Goal: Book appointment/travel/reservation

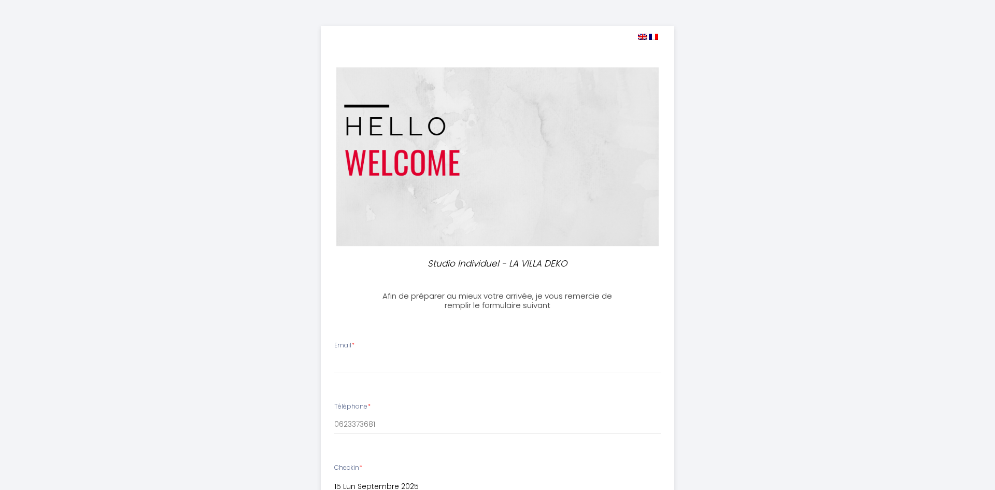
select select
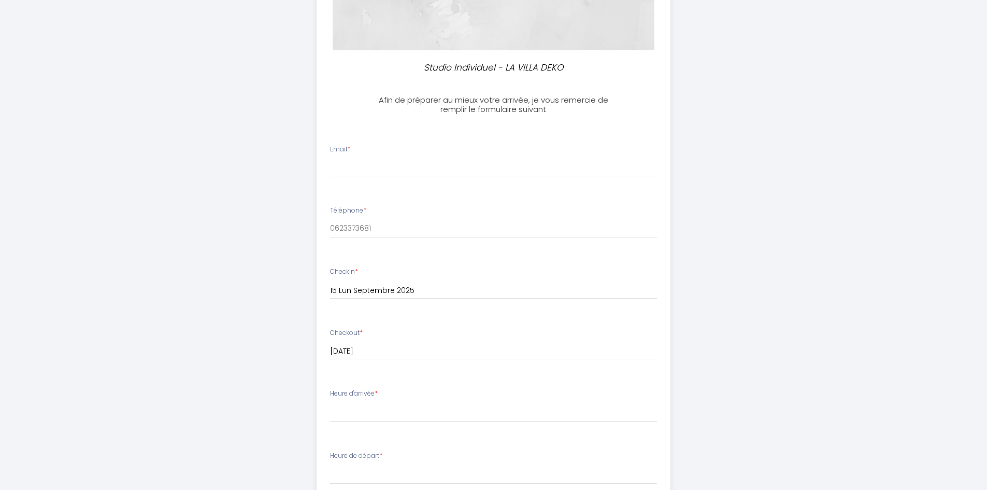
scroll to position [207, 0]
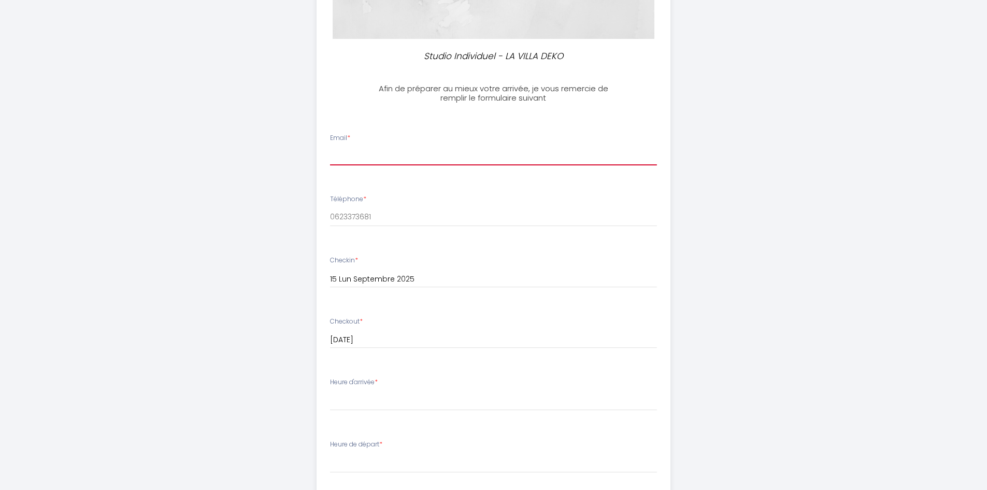
click at [365, 157] on input "Email *" at bounding box center [493, 156] width 327 height 19
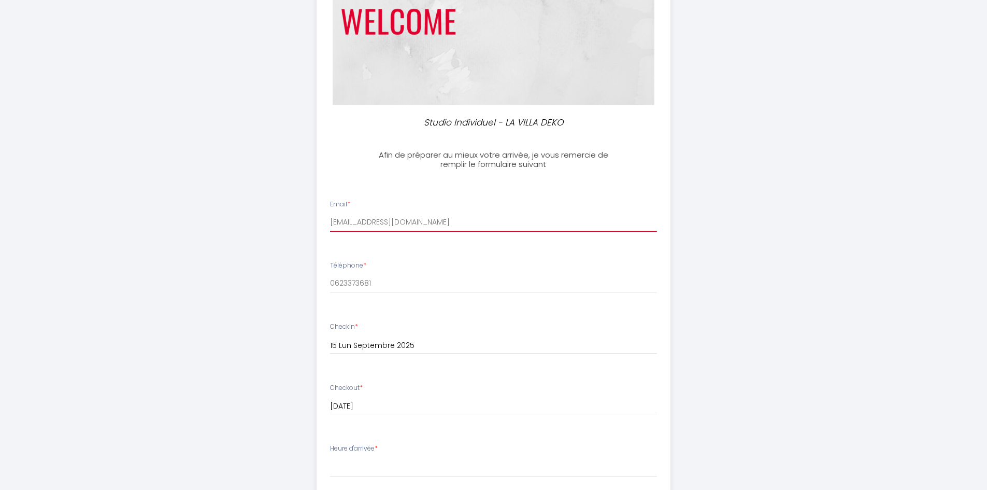
scroll to position [104, 0]
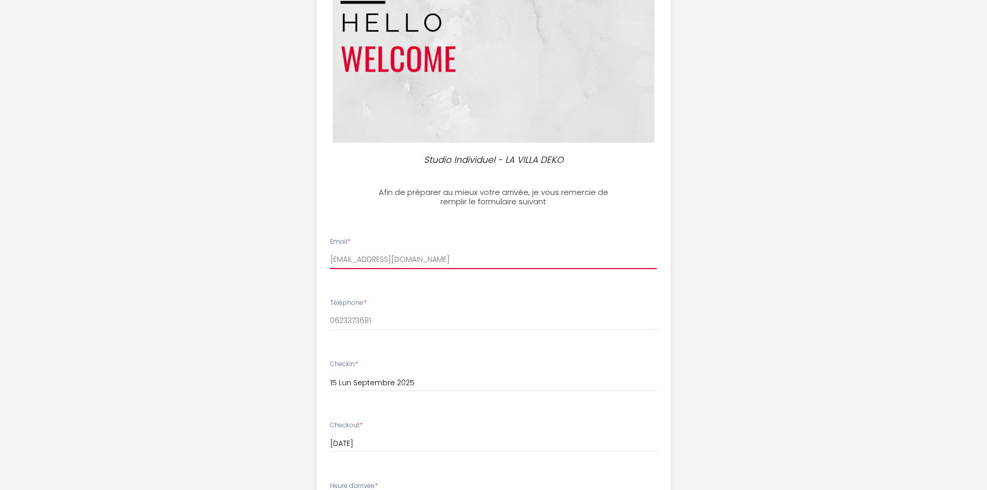
drag, startPoint x: 422, startPoint y: 261, endPoint x: 323, endPoint y: 255, distance: 98.6
click at [323, 255] on div "Email * [EMAIL_ADDRESS][DOMAIN_NAME]" at bounding box center [493, 253] width 340 height 32
type input "[EMAIL_ADDRESS][DOMAIN_NAME]"
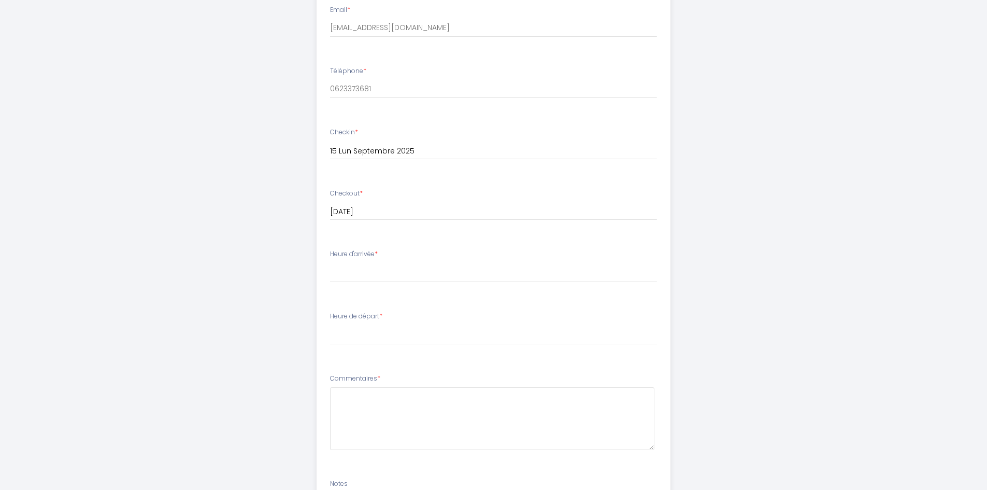
scroll to position [363, 0]
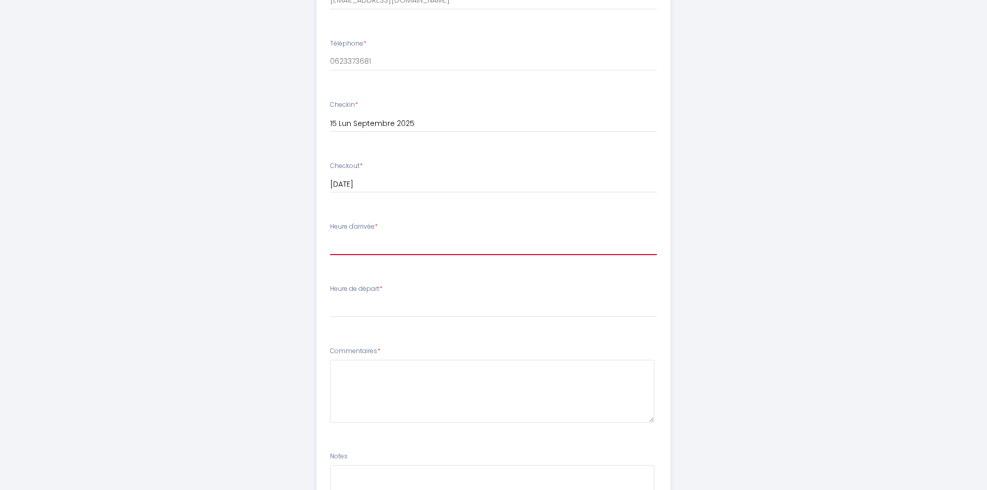
click at [380, 248] on select "17:00 17:30 18:00 18:30 19:00 19:30 20:00 20:30 21:00 21:30 22:00 22:30 23:00 2…" at bounding box center [493, 245] width 327 height 20
click at [255, 227] on div "Studio Individuel - LA VILLA DEKO Afin de préparer au mieux votre arrivée, je v…" at bounding box center [493, 126] width 530 height 978
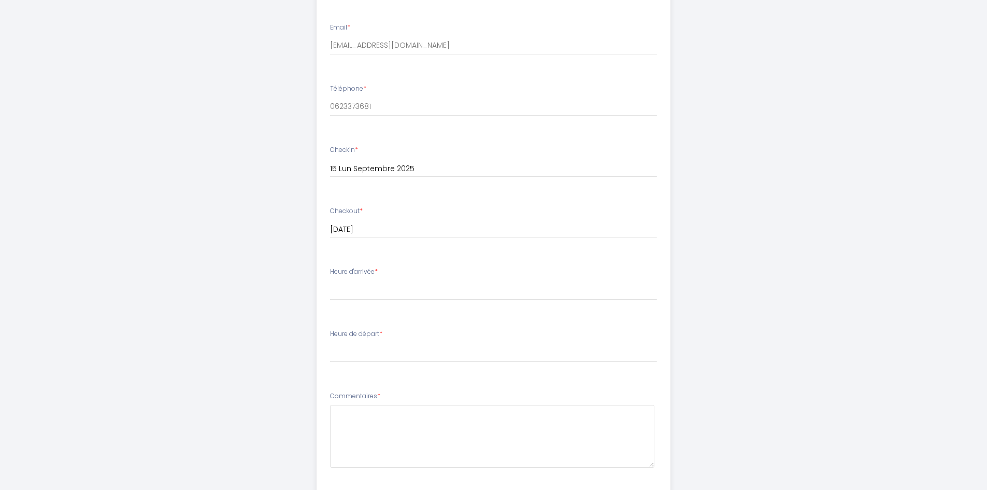
scroll to position [155, 0]
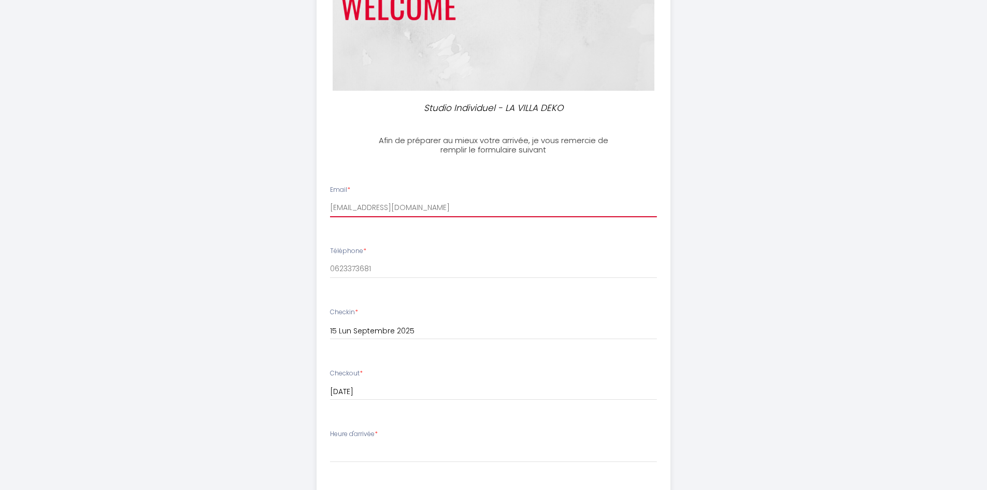
drag, startPoint x: 401, startPoint y: 207, endPoint x: 326, endPoint y: 202, distance: 75.3
click at [326, 202] on div "Email * [EMAIL_ADDRESS][DOMAIN_NAME]" at bounding box center [493, 201] width 340 height 32
click at [347, 204] on input "Email *" at bounding box center [493, 207] width 327 height 19
click at [341, 207] on input "Email *" at bounding box center [493, 207] width 327 height 19
paste input "[EMAIL_ADDRESS][DOMAIN_NAME]"
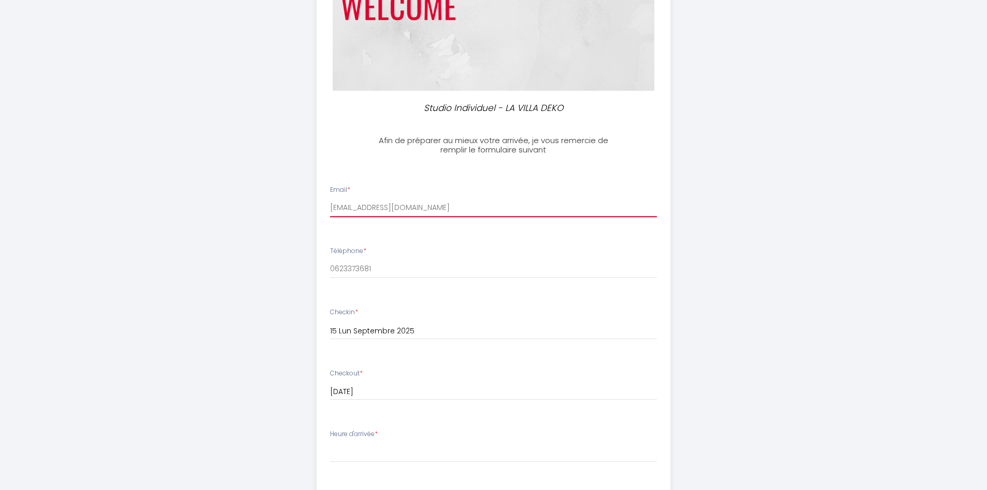
type input "[EMAIL_ADDRESS][DOMAIN_NAME]"
click at [329, 165] on div "Email * [EMAIL_ADDRESS][DOMAIN_NAME] Téléphone * 0623373681 Checkin * [DATE] < …" at bounding box center [493, 455] width 366 height 603
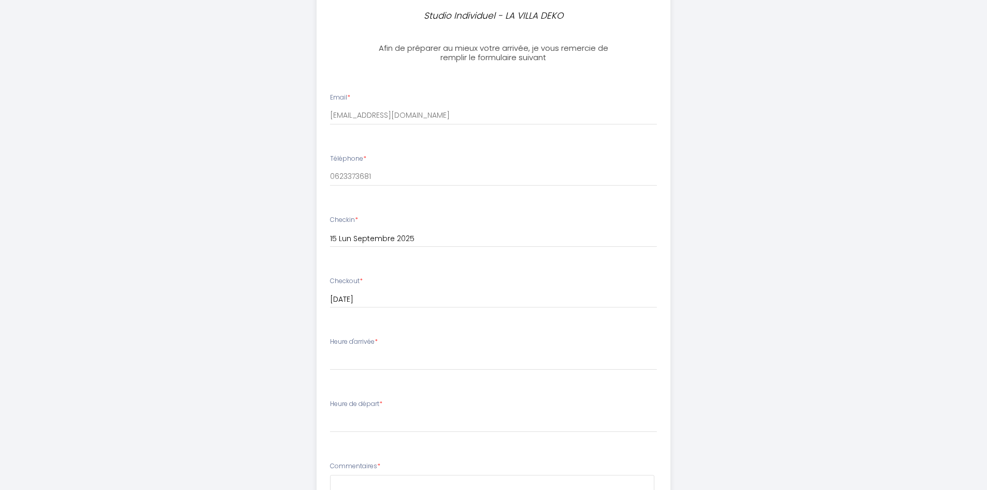
scroll to position [259, 0]
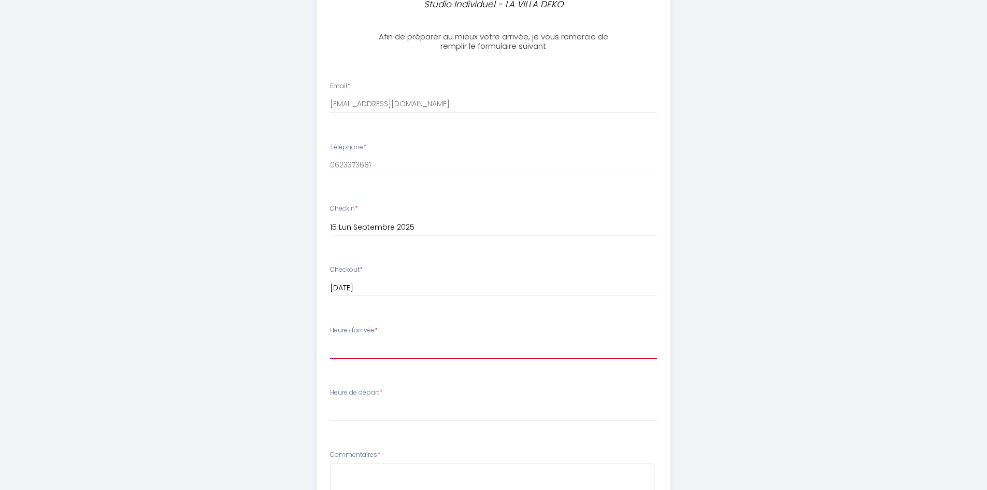
click at [356, 353] on select "17:00 17:30 18:00 18:30 19:00 19:30 20:00 20:30 21:00 21:30 22:00 22:30 23:00 2…" at bounding box center [493, 349] width 327 height 20
click at [286, 392] on div "Studio Individuel - LA VILLA DEKO Afin de préparer au mieux votre arrivée, je v…" at bounding box center [493, 230] width 530 height 978
click at [343, 354] on select "17:00 17:30 18:00 18:30 19:00 19:30 20:00 20:30 21:00 21:30 22:00 22:30 23:00 2…" at bounding box center [493, 349] width 327 height 20
select select "18:00"
click at [330, 339] on select "17:00 17:30 18:00 18:30 19:00 19:30 20:00 20:30 21:00 21:30 22:00 22:30 23:00 2…" at bounding box center [493, 349] width 327 height 20
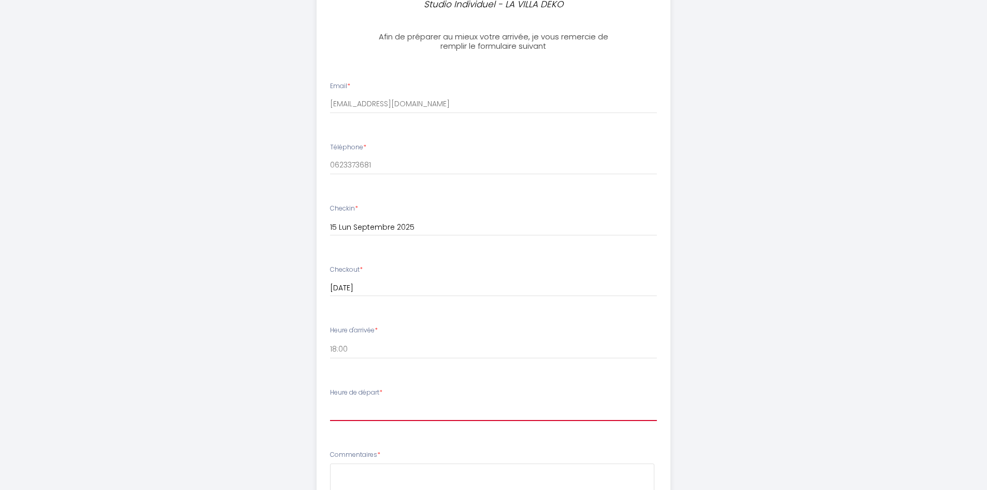
click at [352, 414] on select "00:00 00:30 01:00 01:30 02:00 02:30 03:00 03:30 04:00 04:30 05:00 05:30 06:00 0…" at bounding box center [493, 411] width 327 height 20
select select "08:00"
click at [330, 401] on select "00:00 00:30 01:00 01:30 02:00 02:30 03:00 03:30 04:00 04:30 05:00 05:30 06:00 0…" at bounding box center [493, 411] width 327 height 20
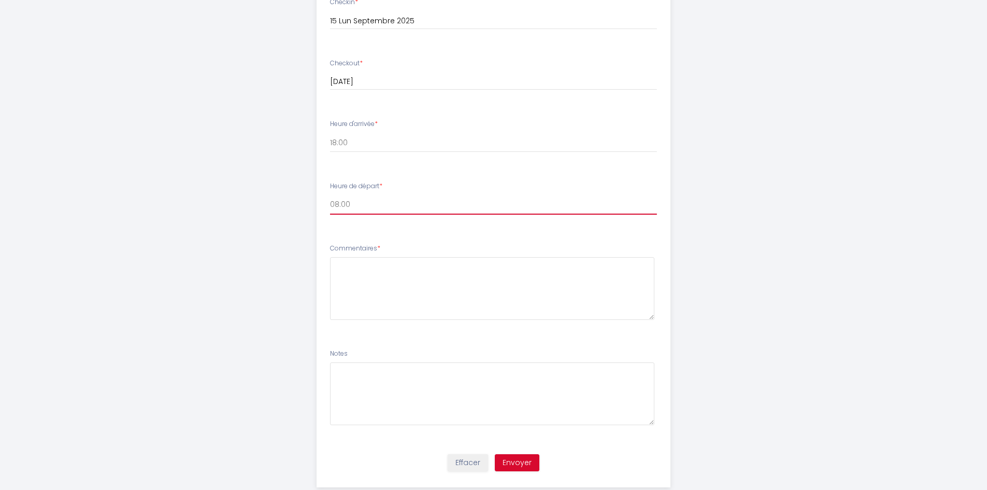
scroll to position [466, 0]
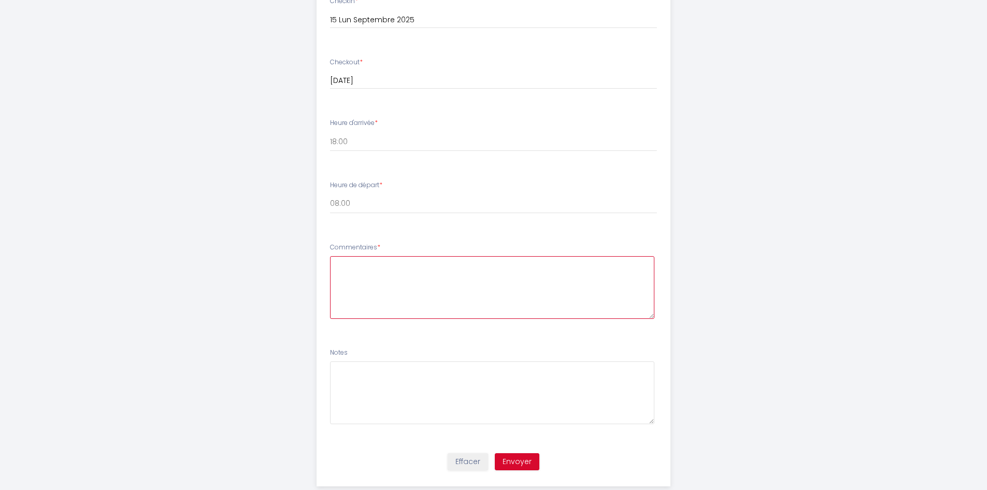
click at [362, 274] on textarea at bounding box center [492, 287] width 324 height 63
click at [471, 267] on textarea "Coordonnées de [PERSON_NAME]." at bounding box center [492, 287] width 324 height 63
click at [399, 262] on textarea "Coordonnées de [PERSON_NAME]." at bounding box center [492, 287] width 324 height 63
click at [410, 265] on textarea "Coordonnées de M. [PERSON_NAME]." at bounding box center [492, 287] width 324 height 63
click at [474, 262] on textarea "Coordonnées de M.[PERSON_NAME]." at bounding box center [492, 287] width 324 height 63
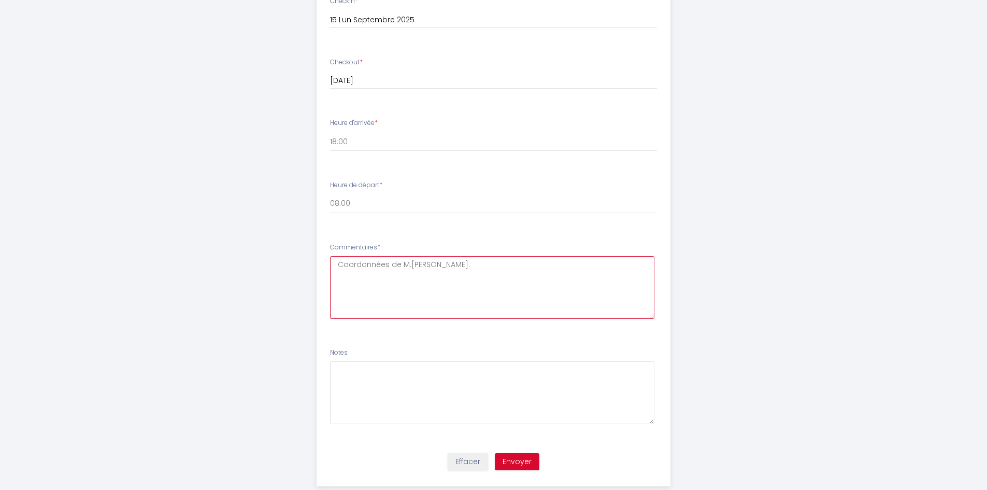
click at [337, 260] on textarea "Coordonnées de M.[PERSON_NAME]." at bounding box center [492, 287] width 324 height 63
click at [383, 265] on textarea "Ci-dessus, Coordonnées de M.[PERSON_NAME]." at bounding box center [492, 287] width 324 height 63
click at [413, 290] on textarea "Ci-dessus, coordonnées de M.[PERSON_NAME]." at bounding box center [492, 287] width 324 height 63
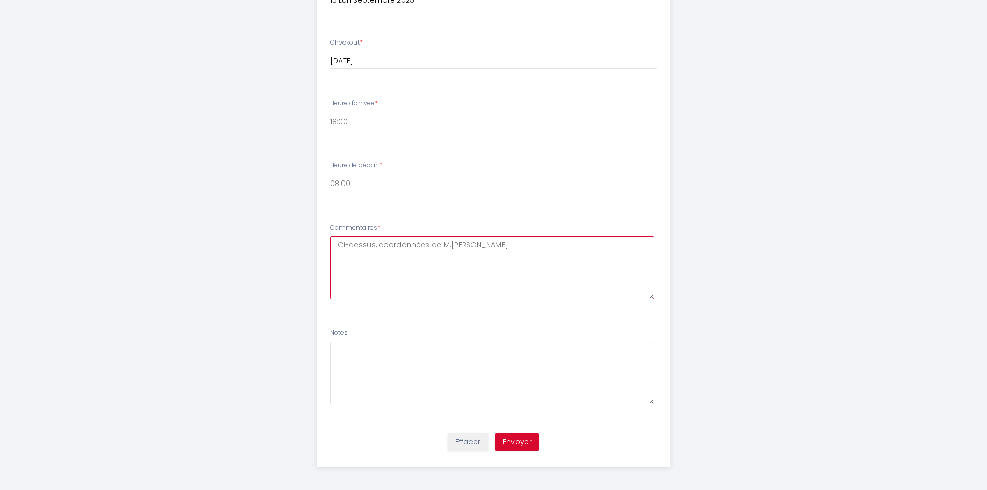
scroll to position [489, 0]
type textarea "Ci-dessus, coordonnées de M.[PERSON_NAME]."
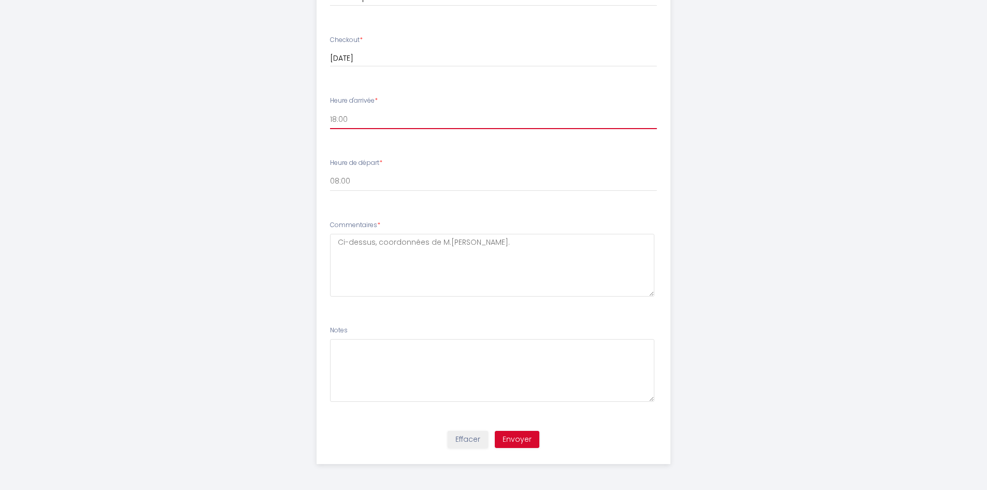
click at [352, 118] on select "17:00 17:30 18:00 18:30 19:00 19:30 20:00 20:30 21:00 21:30 22:00 22:30 23:00 2…" at bounding box center [493, 119] width 327 height 20
click at [330, 109] on select "17:00 17:30 18:00 18:30 19:00 19:30 20:00 20:30 21:00 21:30 22:00 22:30 23:00 2…" at bounding box center [493, 119] width 327 height 20
click at [512, 443] on button "Envoyer" at bounding box center [517, 439] width 45 height 18
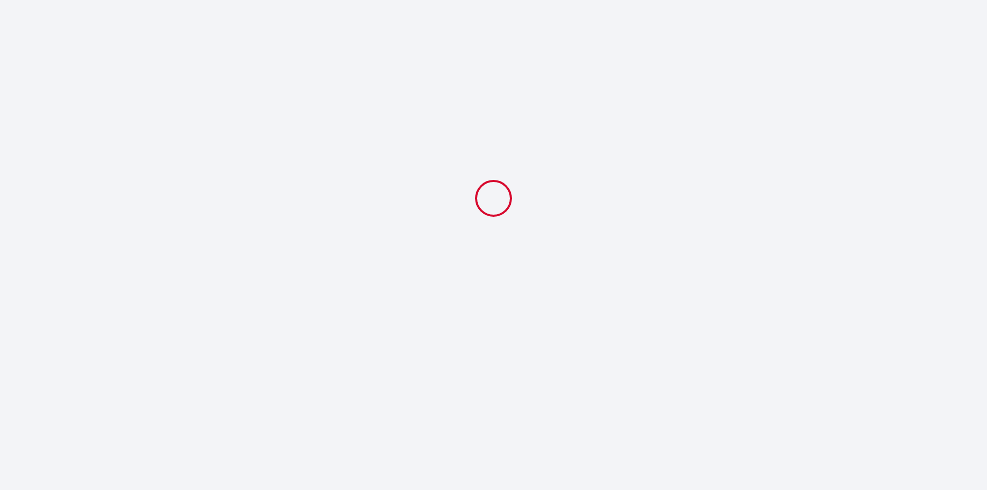
scroll to position [0, 0]
select select "18:00"
select select "08:00"
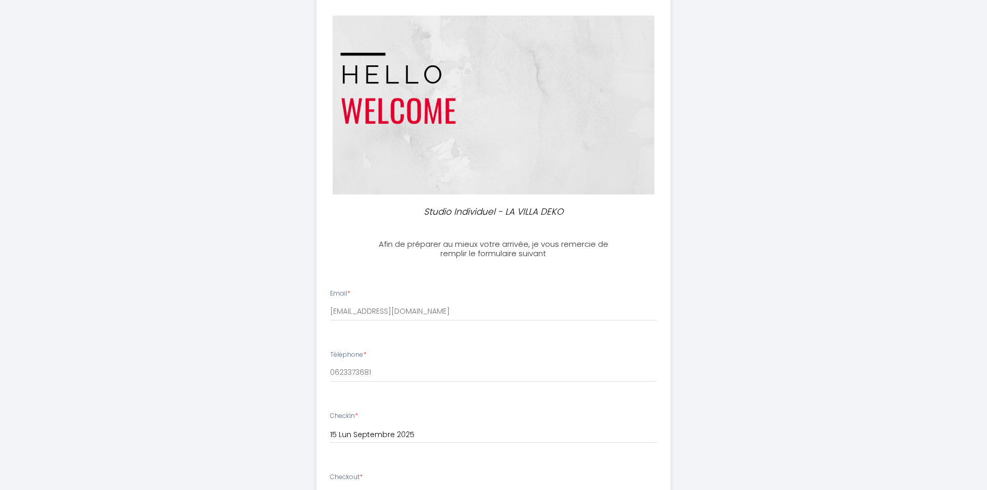
scroll to position [92, 0]
